Goal: Task Accomplishment & Management: Manage account settings

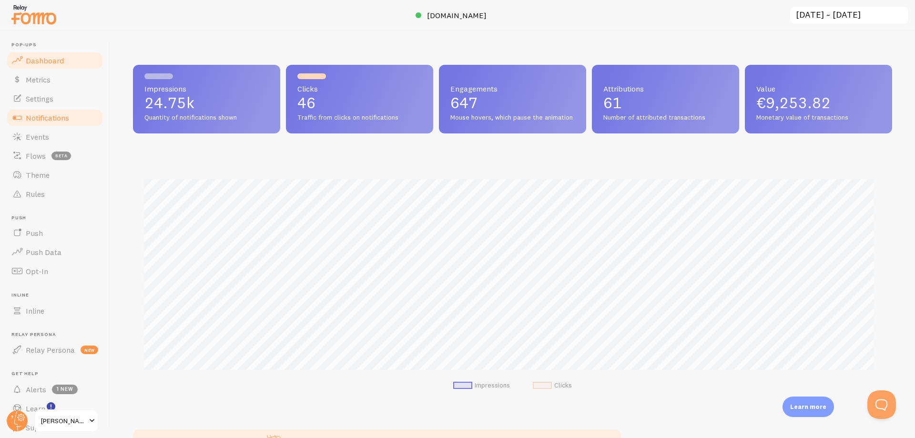
click at [61, 114] on span "Notifications" at bounding box center [47, 118] width 43 height 10
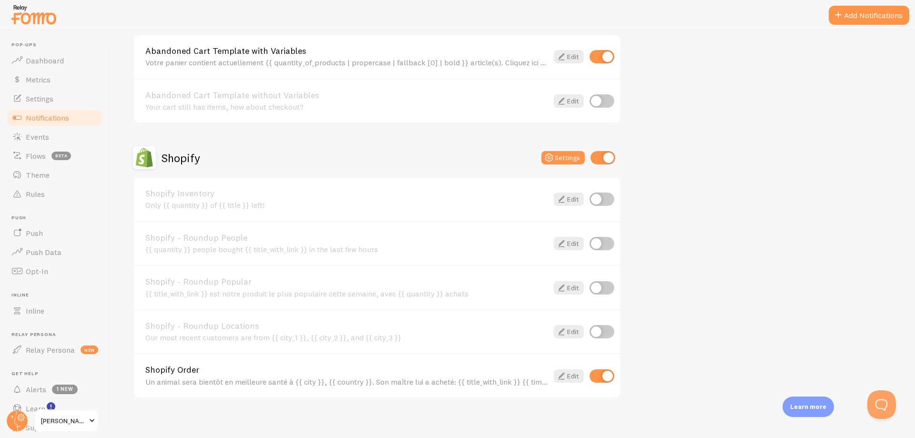
scroll to position [133, 0]
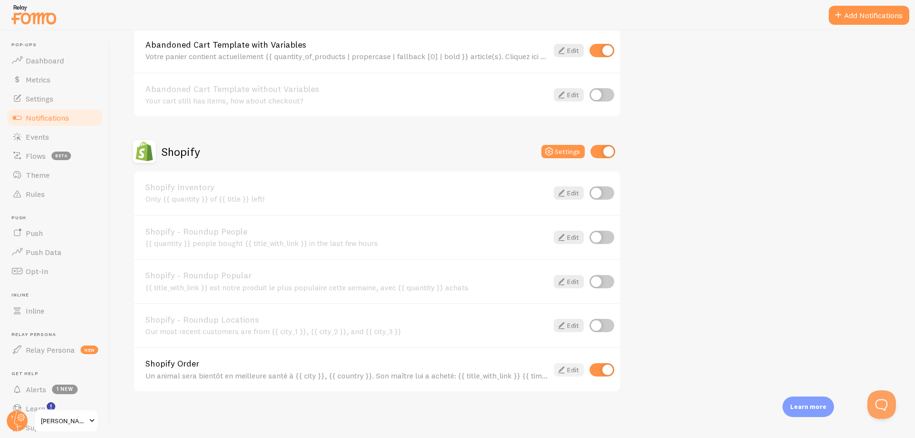
click at [575, 373] on link "Edit" at bounding box center [569, 369] width 30 height 13
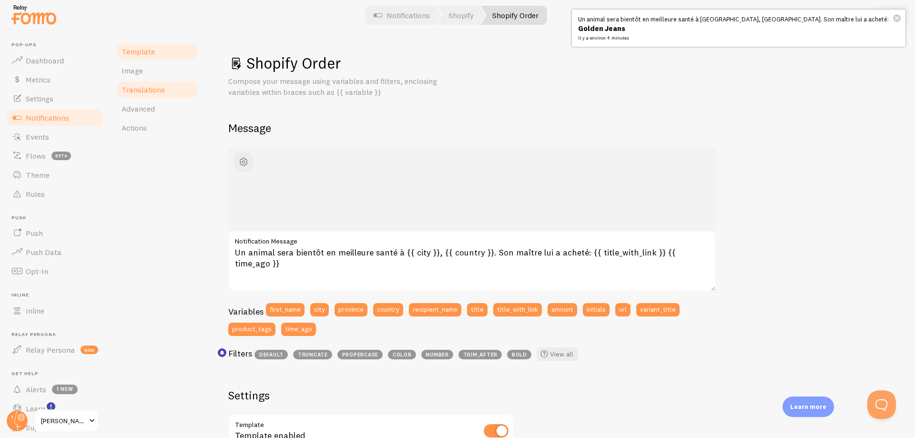
click at [159, 92] on span "Translations" at bounding box center [142, 90] width 43 height 10
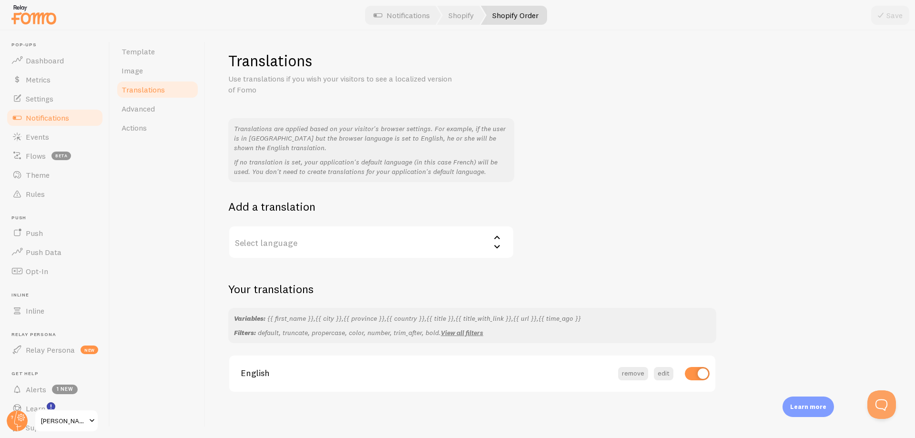
scroll to position [3, 0]
click at [162, 109] on link "Advanced" at bounding box center [157, 108] width 83 height 19
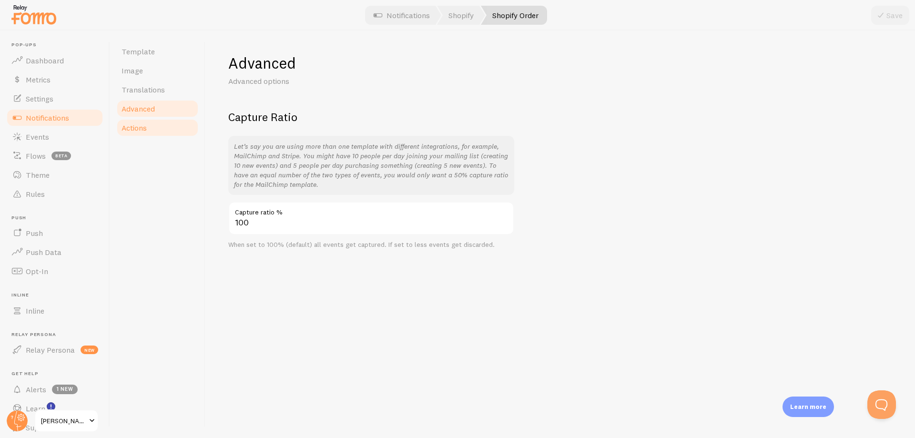
click at [159, 128] on link "Actions" at bounding box center [157, 127] width 83 height 19
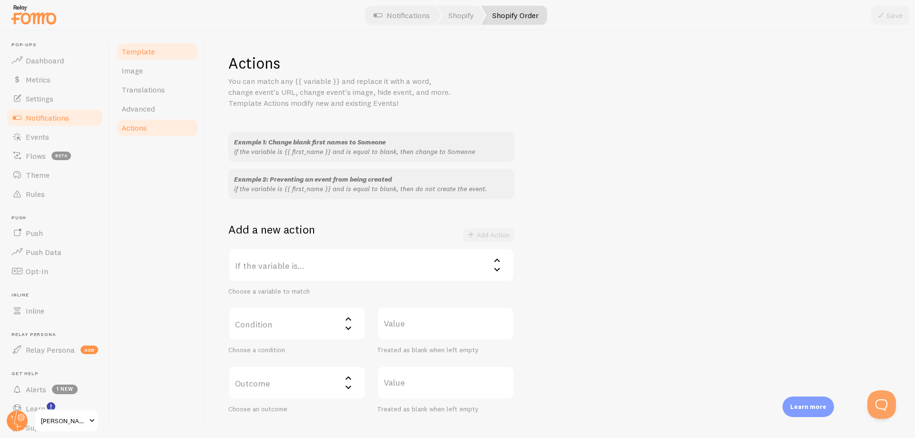
click at [154, 53] on link "Template" at bounding box center [157, 51] width 83 height 19
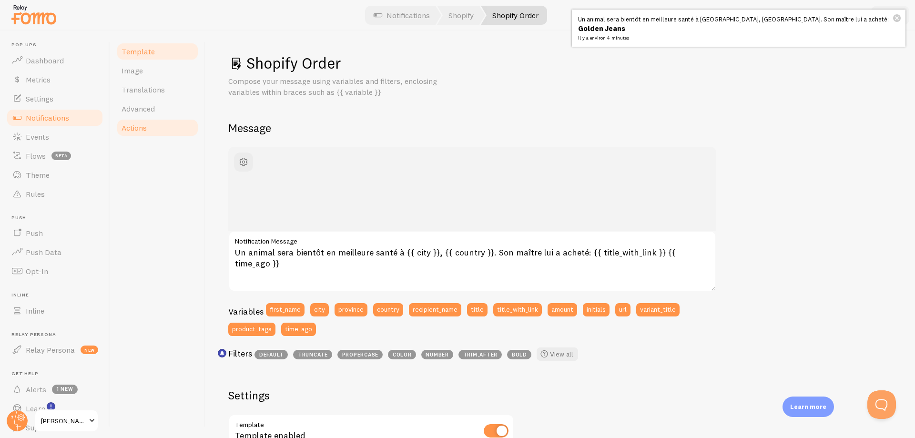
click at [156, 131] on link "Actions" at bounding box center [157, 127] width 83 height 19
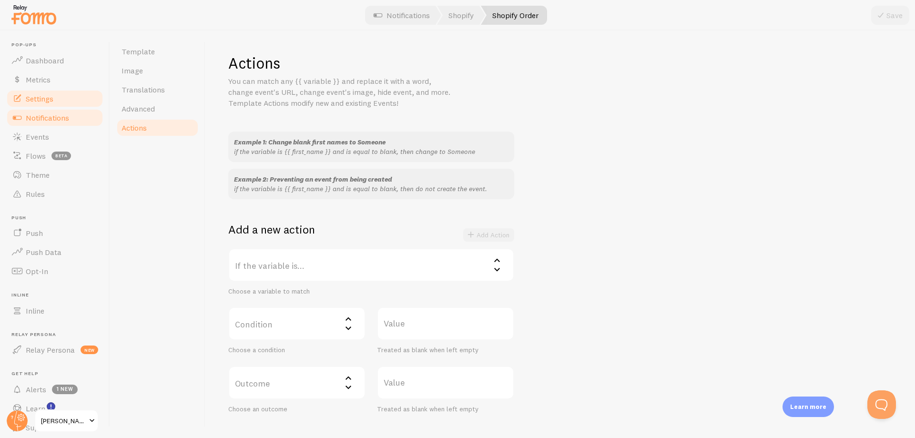
click at [67, 101] on link "Settings" at bounding box center [55, 98] width 98 height 19
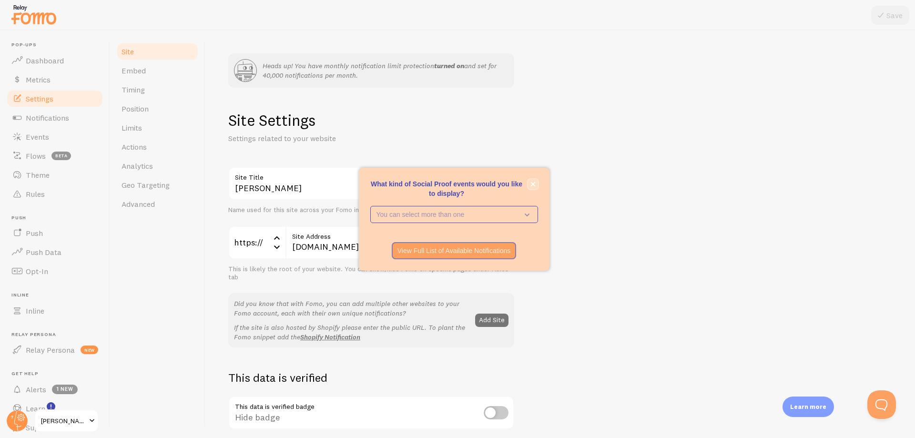
click at [534, 185] on icon "close," at bounding box center [532, 184] width 5 height 5
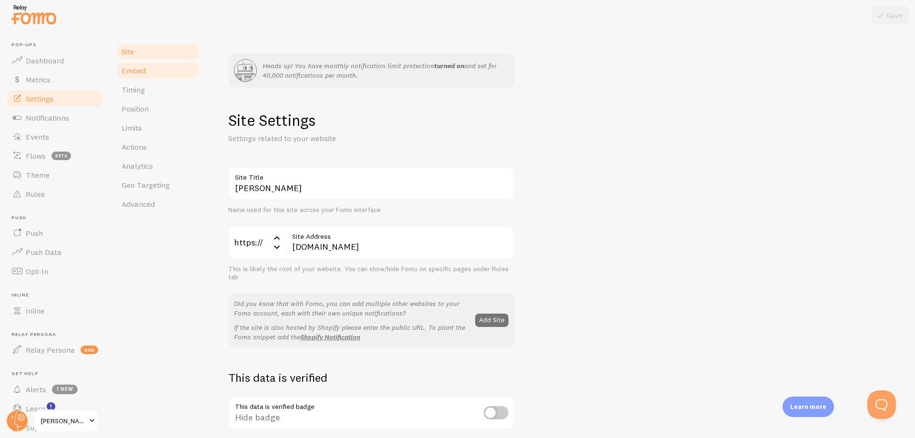
click at [144, 74] on span "Embed" at bounding box center [133, 71] width 24 height 10
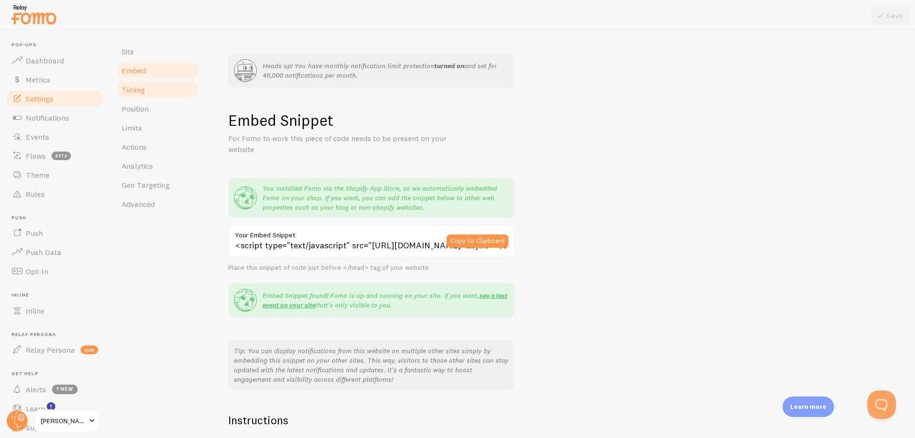
click at [156, 93] on link "Timing" at bounding box center [157, 89] width 83 height 19
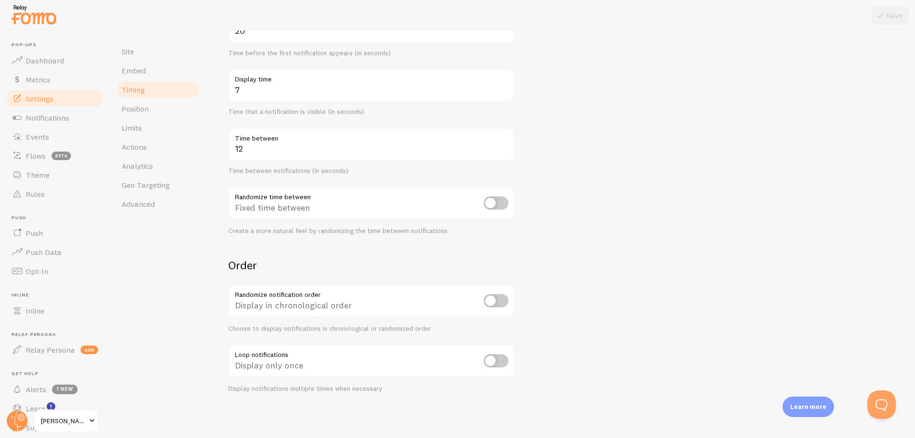
scroll to position [183, 0]
click at [152, 109] on link "Position" at bounding box center [157, 108] width 83 height 19
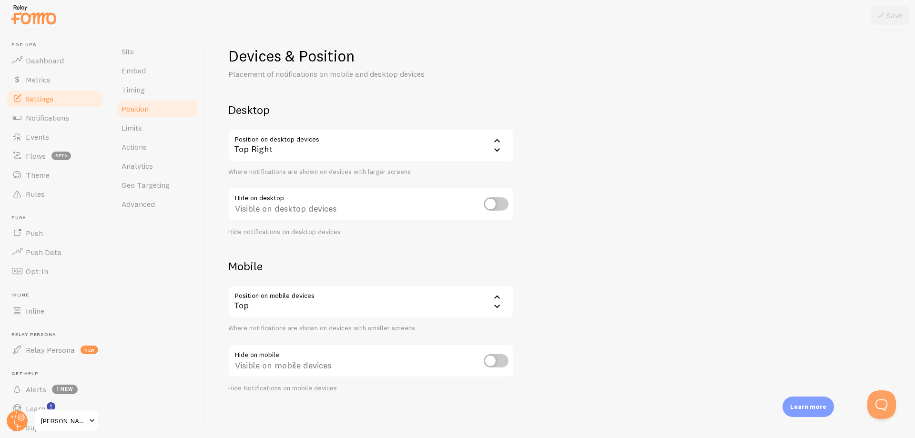
scroll to position [65, 0]
click at [153, 150] on link "Actions" at bounding box center [157, 146] width 83 height 19
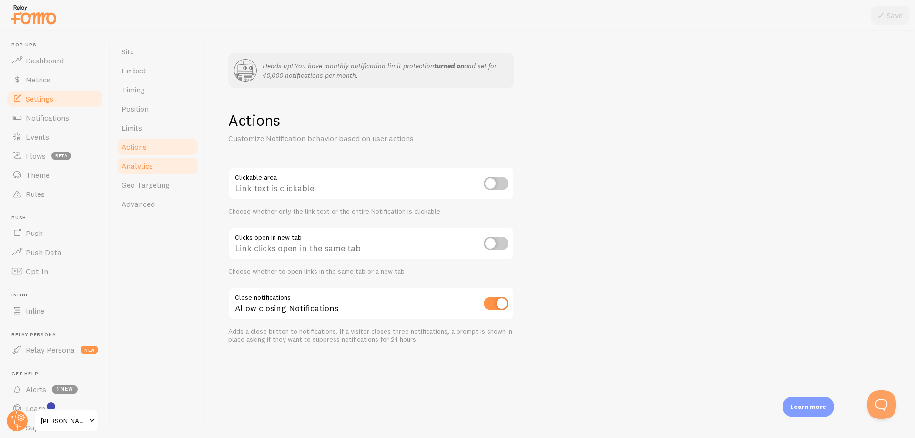
click at [155, 166] on link "Analytics" at bounding box center [157, 165] width 83 height 19
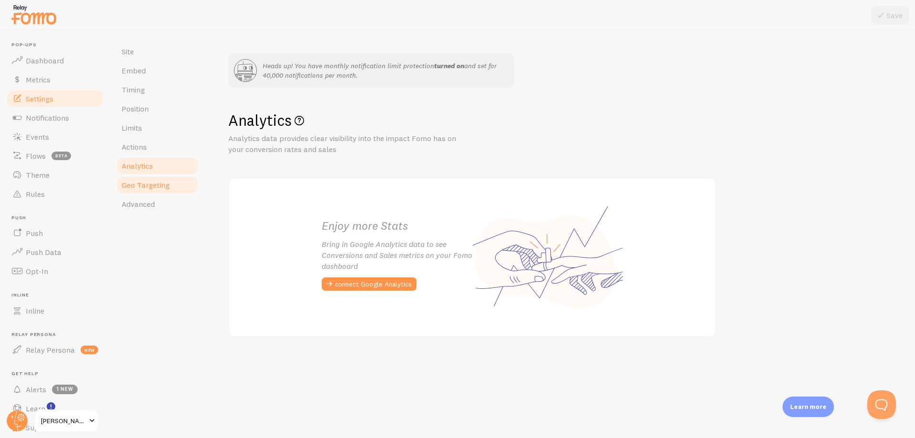
click at [163, 188] on span "Geo Targeting" at bounding box center [145, 185] width 48 height 10
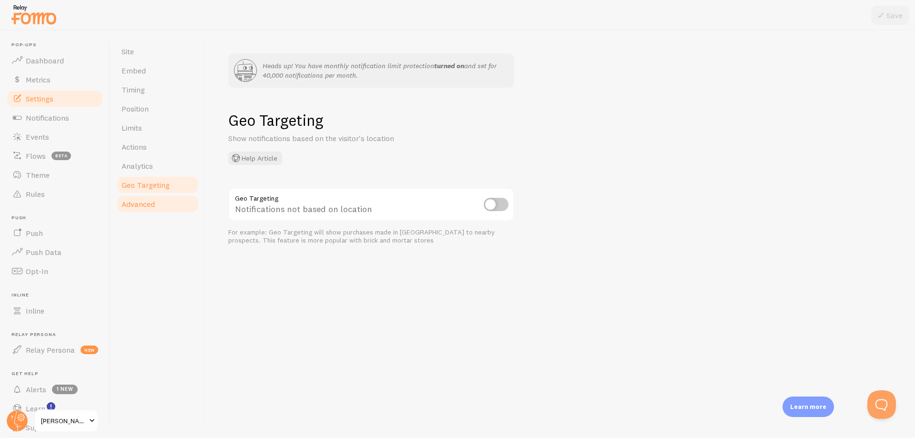
click at [159, 209] on link "Advanced" at bounding box center [157, 203] width 83 height 19
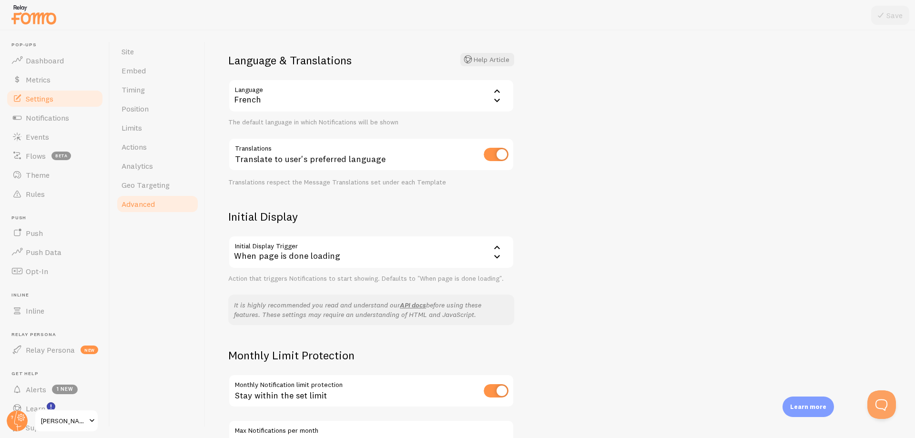
scroll to position [143, 0]
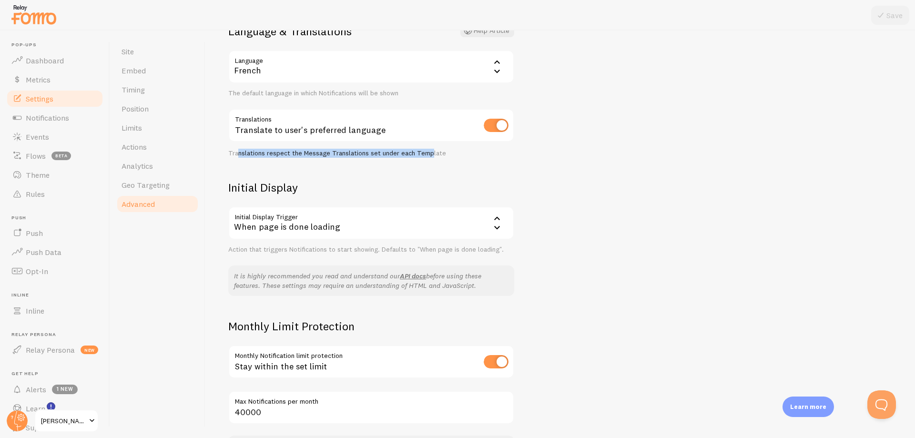
drag, startPoint x: 239, startPoint y: 153, endPoint x: 430, endPoint y: 154, distance: 190.6
click at [430, 154] on div "Translations respect the Message Translations set under each Template" at bounding box center [371, 153] width 286 height 9
click at [492, 127] on input "checkbox" at bounding box center [496, 125] width 25 height 13
checkbox input "false"
click at [882, 20] on icon at bounding box center [880, 15] width 11 height 11
